Goal: Task Accomplishment & Management: Manage account settings

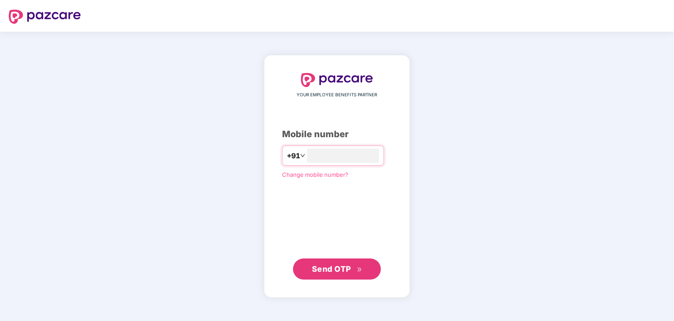
type input "**********"
click at [327, 270] on span "Send OTP" at bounding box center [331, 267] width 39 height 9
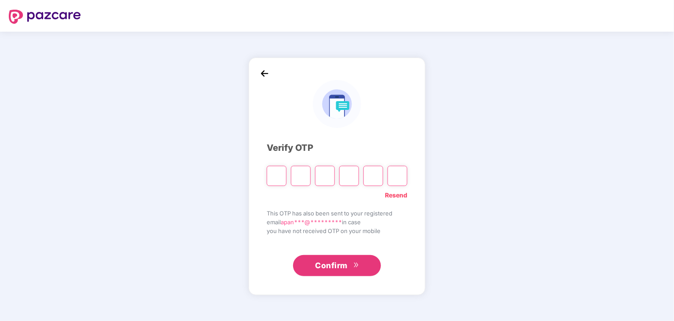
type input "*"
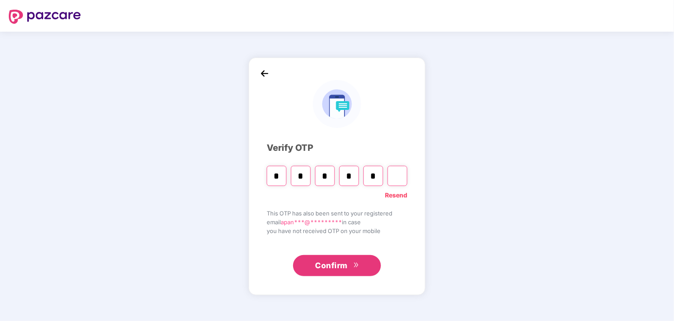
type input "*"
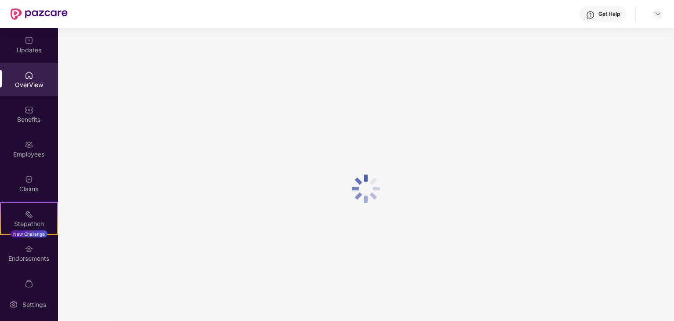
click at [654, 18] on div at bounding box center [658, 14] width 11 height 11
click at [657, 17] on img at bounding box center [657, 14] width 7 height 7
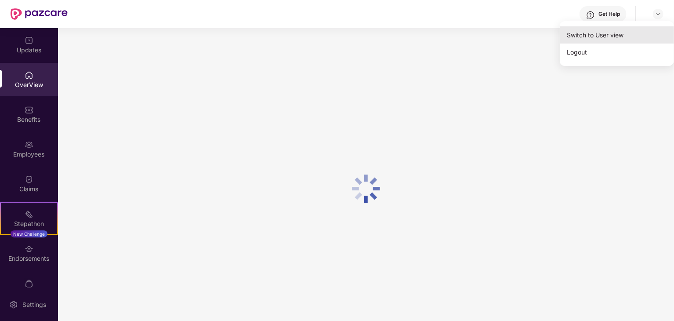
click at [602, 36] on div "Switch to User view" at bounding box center [616, 34] width 114 height 17
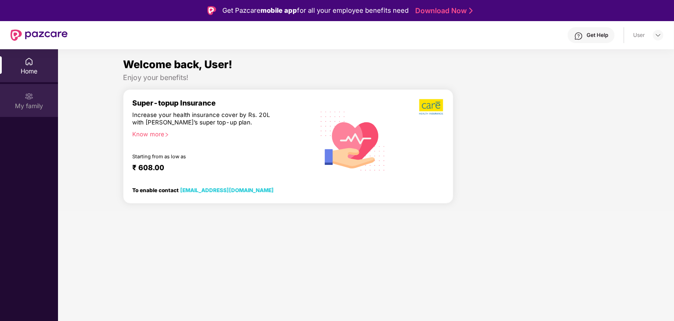
click at [37, 103] on div "My family" at bounding box center [29, 105] width 58 height 9
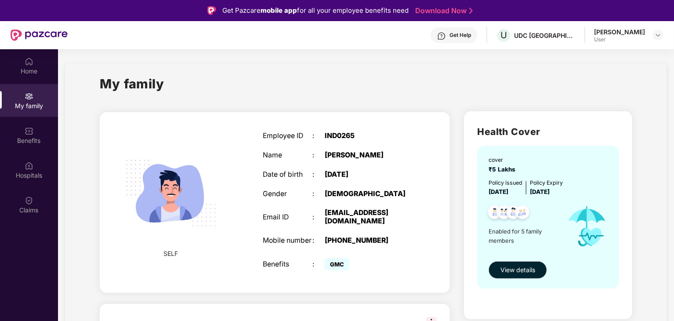
click at [278, 178] on div "Date of birth" at bounding box center [288, 174] width 50 height 8
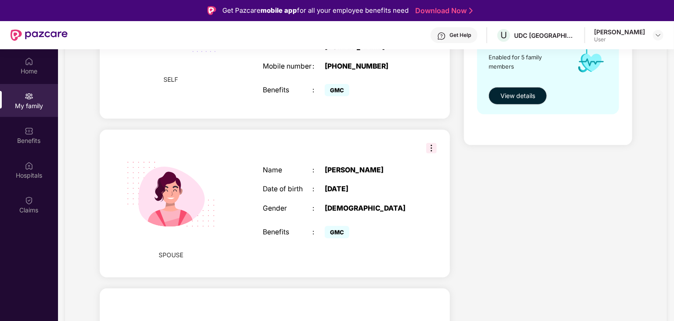
scroll to position [176, 0]
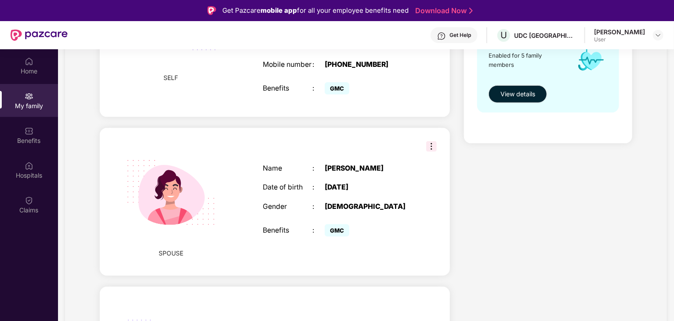
click at [430, 141] on img at bounding box center [431, 146] width 11 height 11
click at [397, 137] on div "SPOUSE Name : [PERSON_NAME] Date of birth : [DEMOGRAPHIC_DATA] Gender : [DEMOGR…" at bounding box center [275, 202] width 350 height 148
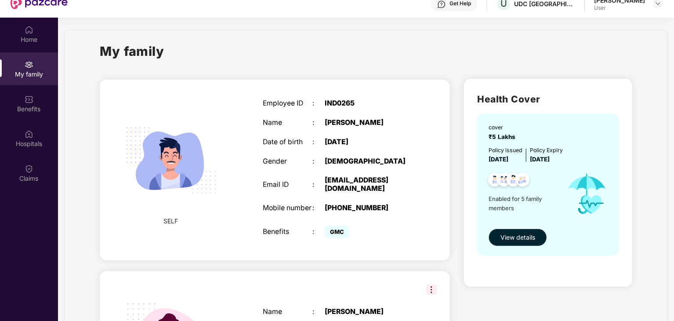
scroll to position [0, 0]
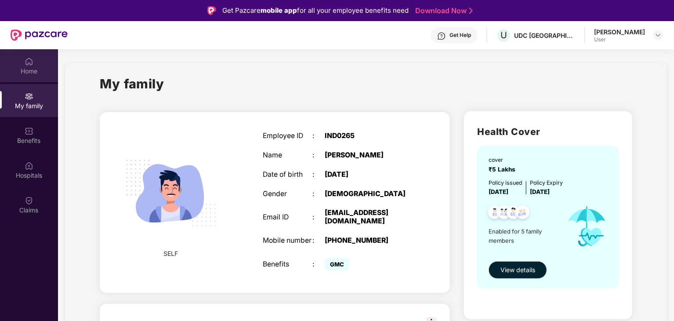
click at [28, 76] on div "Home" at bounding box center [29, 65] width 58 height 33
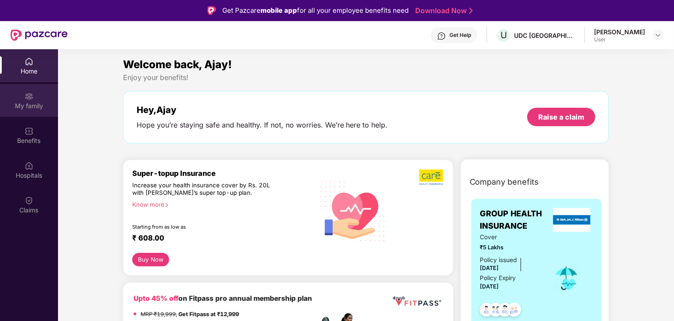
click at [35, 100] on div "My family" at bounding box center [29, 100] width 58 height 33
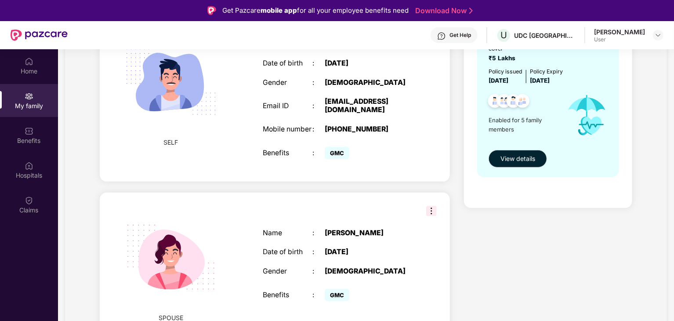
scroll to position [141, 0]
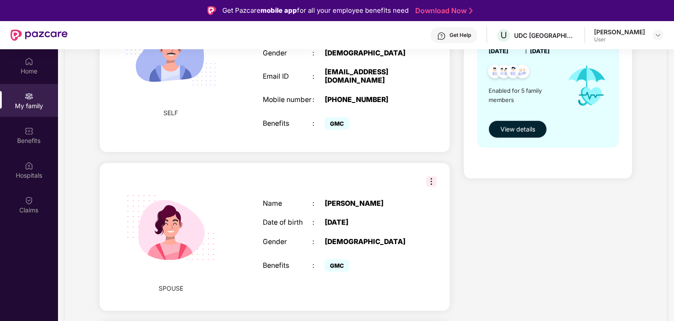
click at [509, 132] on span "View details" at bounding box center [517, 129] width 35 height 10
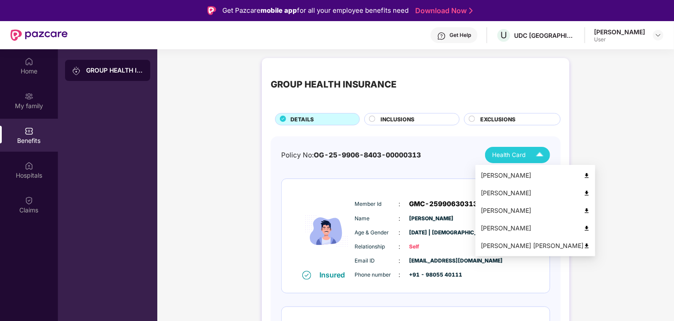
click at [518, 155] on span "Health Card" at bounding box center [508, 154] width 33 height 9
click at [513, 174] on div "[PERSON_NAME]" at bounding box center [534, 175] width 109 height 10
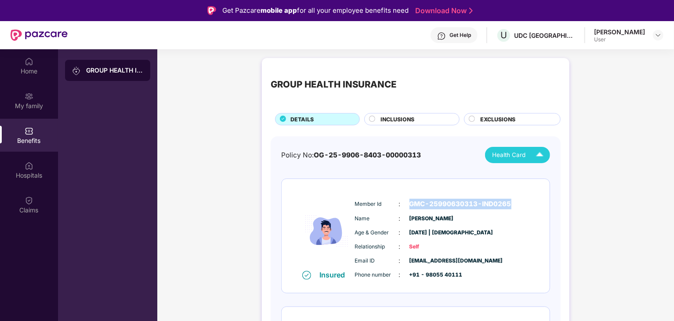
drag, startPoint x: 519, startPoint y: 203, endPoint x: 406, endPoint y: 199, distance: 112.5
click at [406, 199] on div "Member Id : GMC-25990630313-IND0265" at bounding box center [442, 203] width 174 height 11
copy span "GMC-25990630313-IND0265"
